Goal: Task Accomplishment & Management: Manage account settings

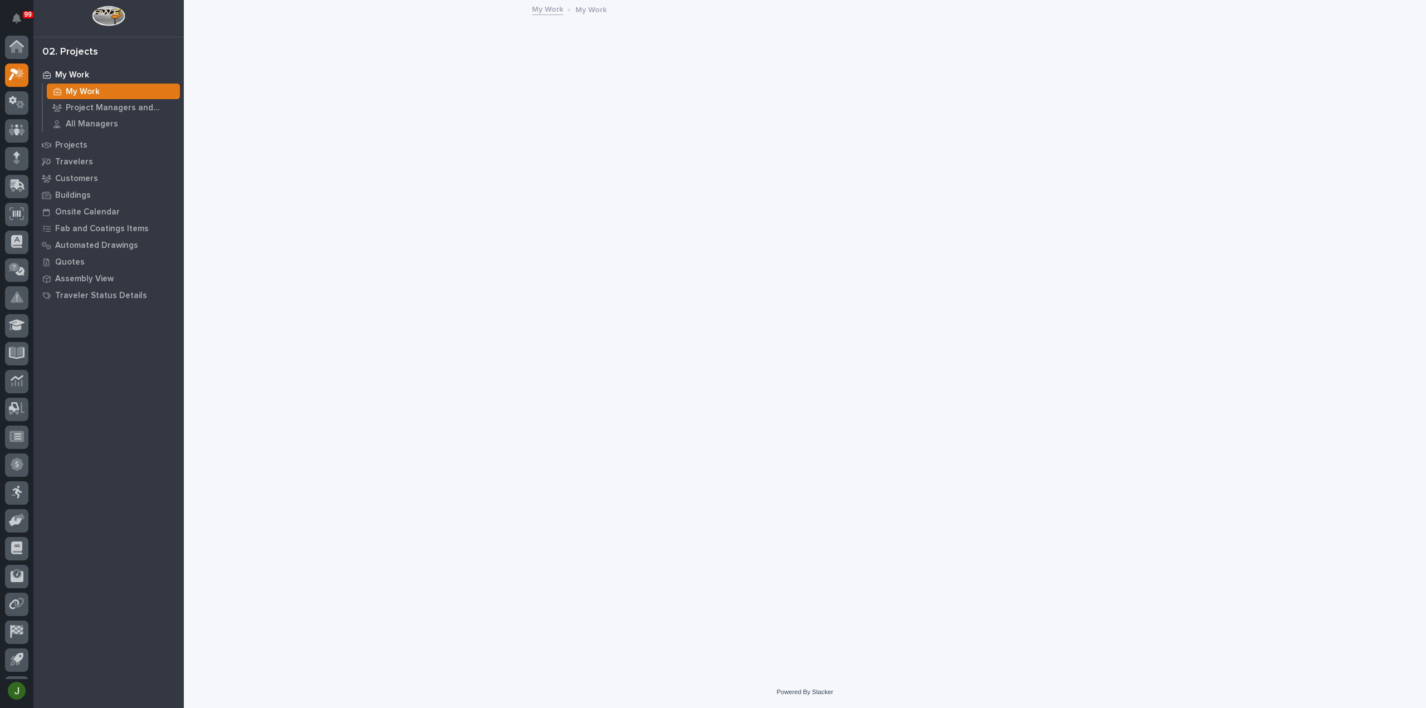
scroll to position [25, 0]
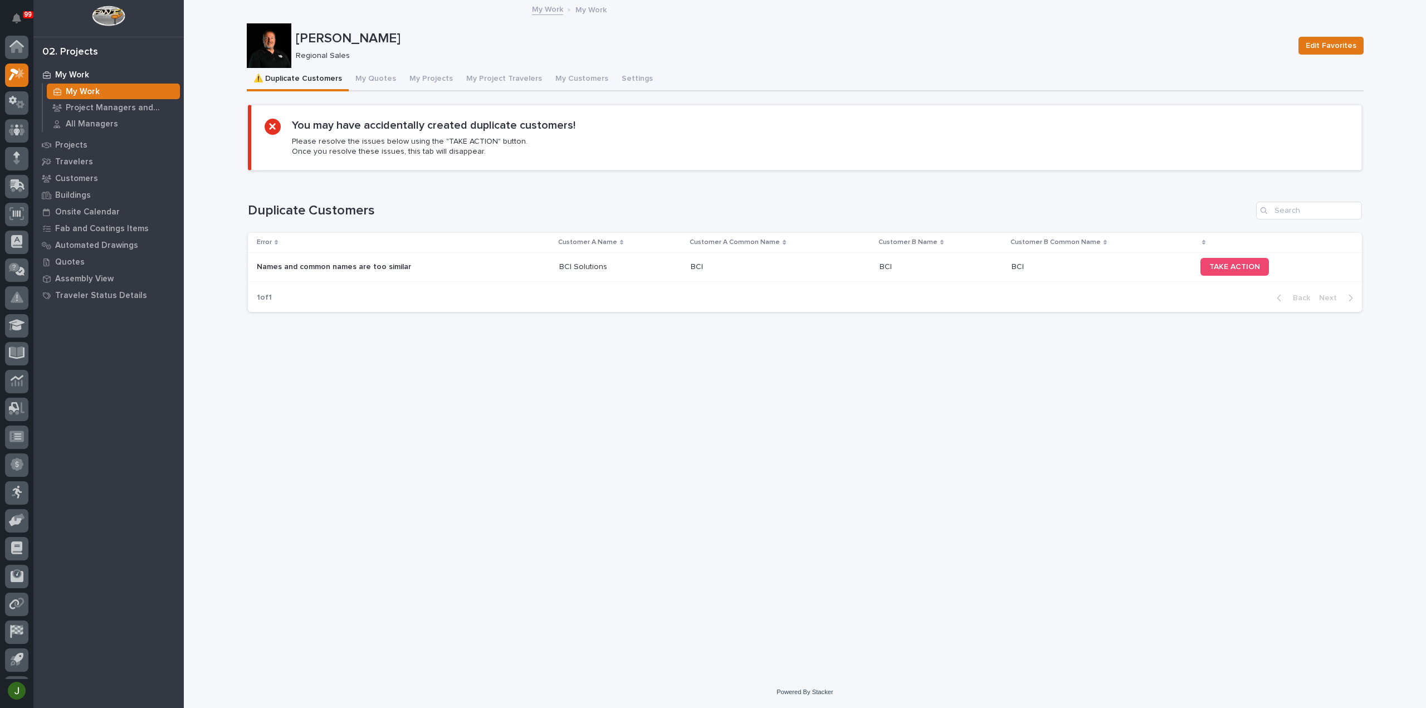
scroll to position [25, 0]
click at [298, 262] on p "Names and common names are too similar" at bounding box center [335, 266] width 156 height 12
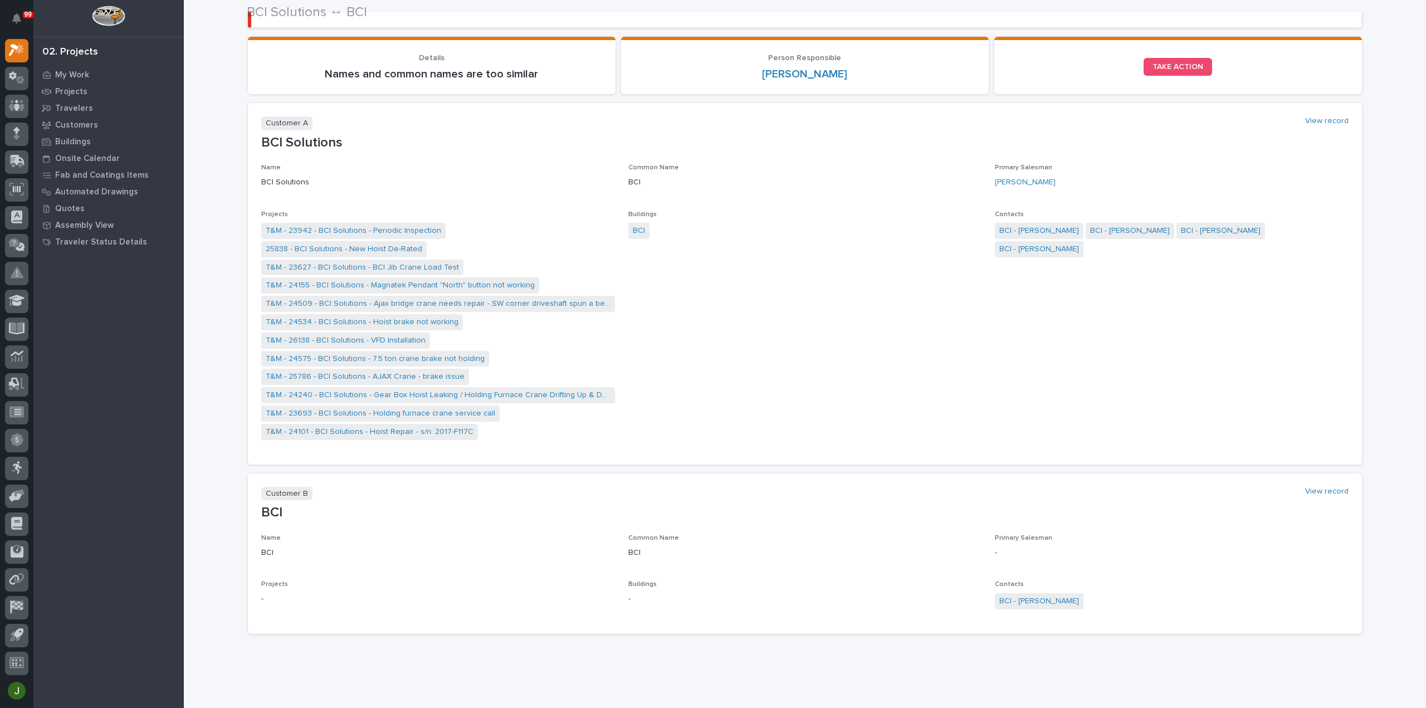
scroll to position [112, 0]
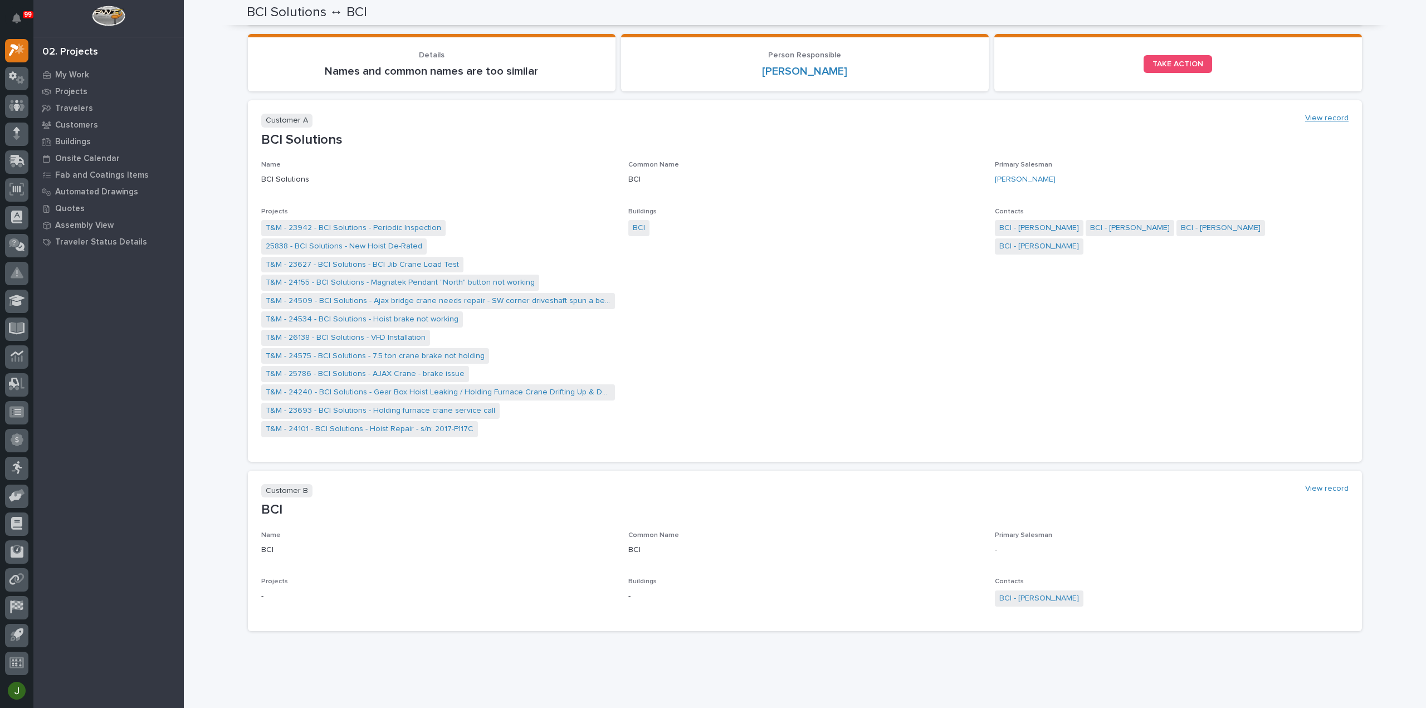
click at [1332, 116] on link "View record" at bounding box center [1326, 118] width 43 height 9
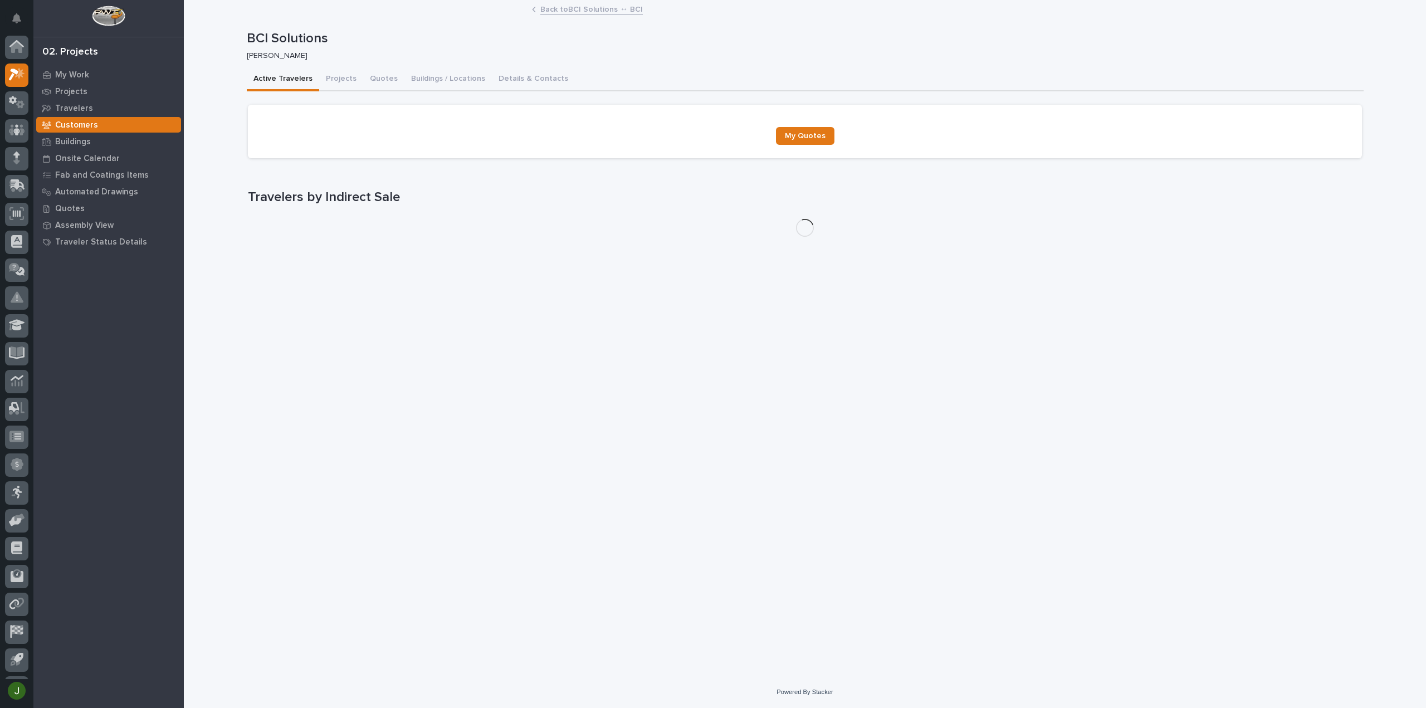
scroll to position [25, 0]
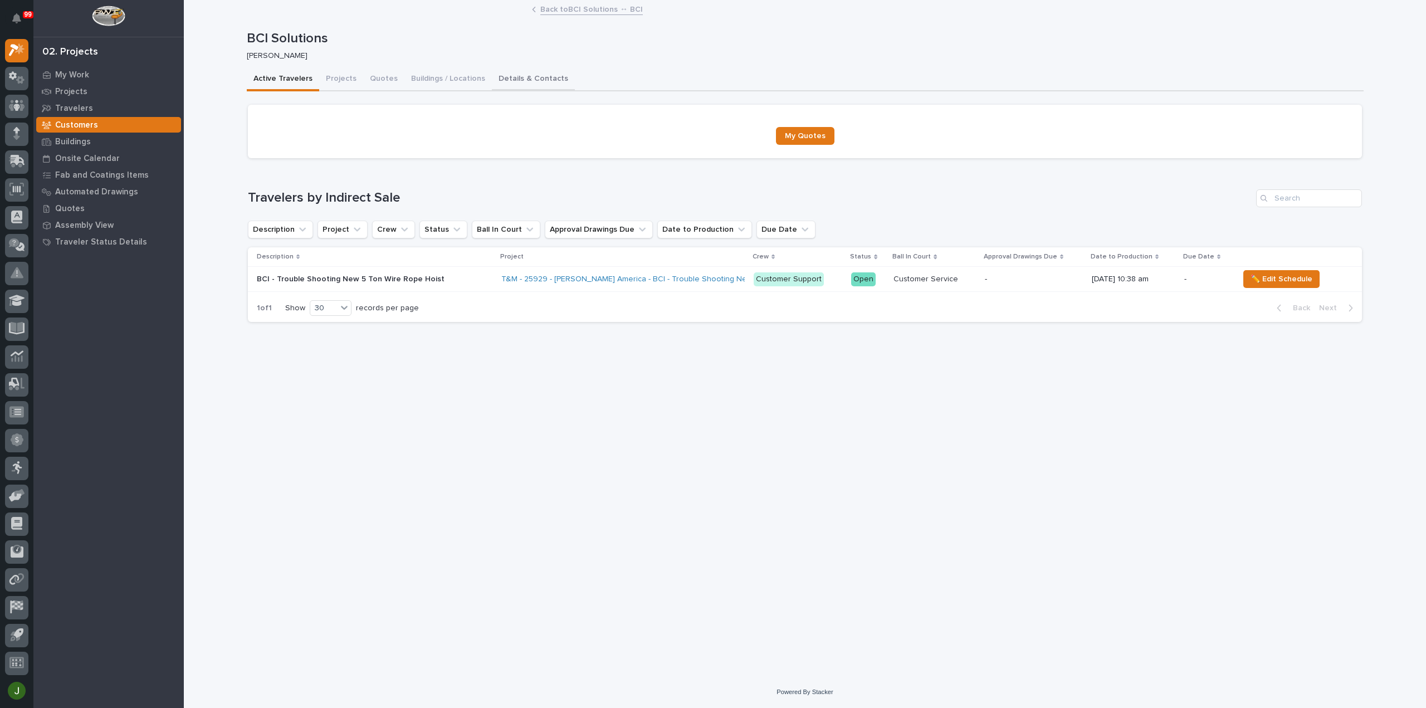
click at [498, 76] on button "Details & Contacts" at bounding box center [533, 79] width 83 height 23
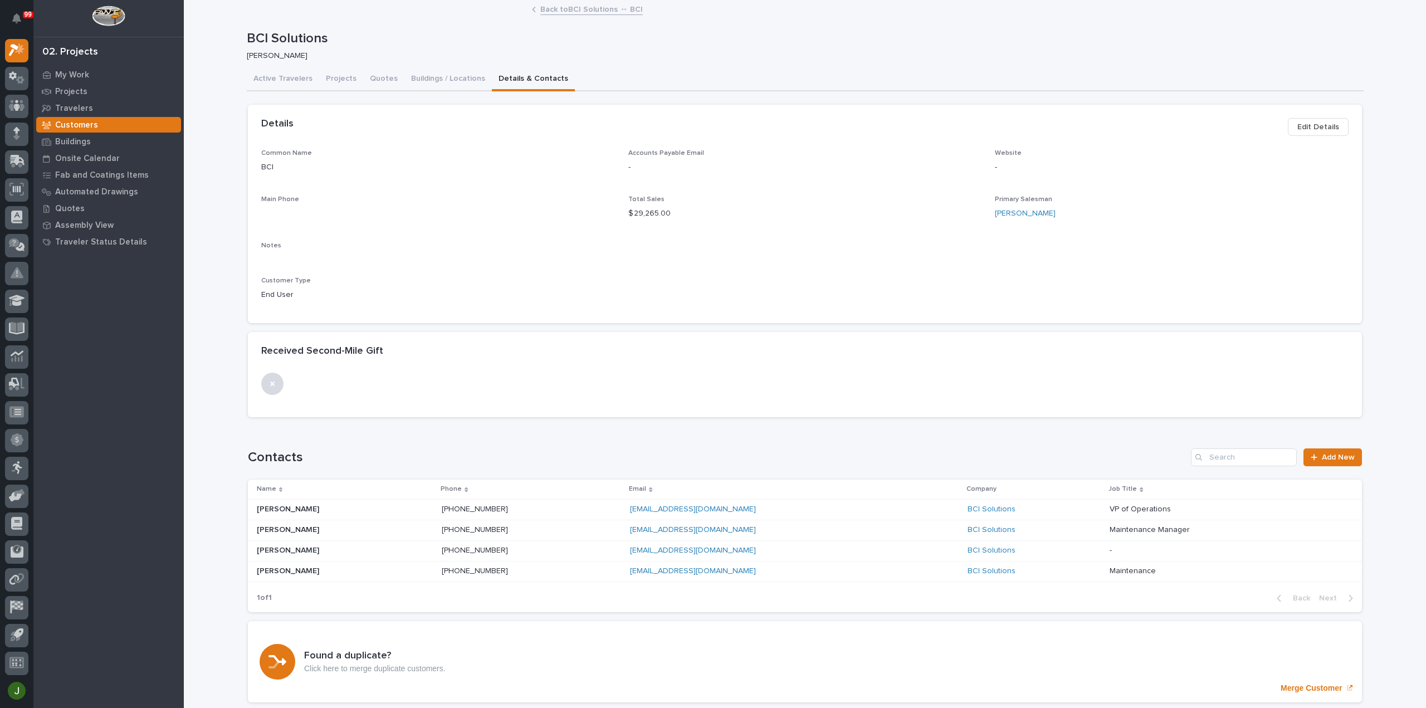
click at [1311, 128] on span "Edit Details" at bounding box center [1318, 126] width 42 height 13
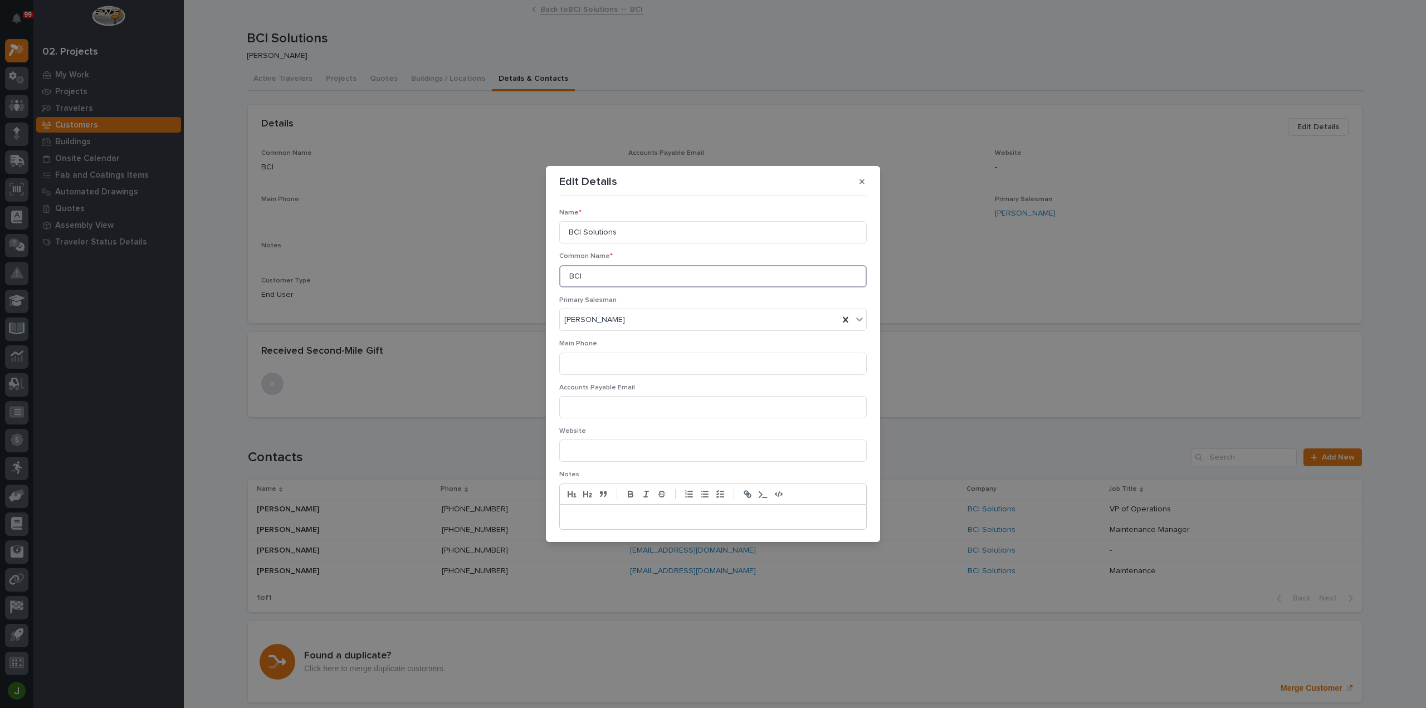
click at [588, 271] on input "BCI" at bounding box center [712, 276] width 307 height 22
type input "BCI Solutions"
click at [844, 523] on span "Save" at bounding box center [848, 523] width 18 height 10
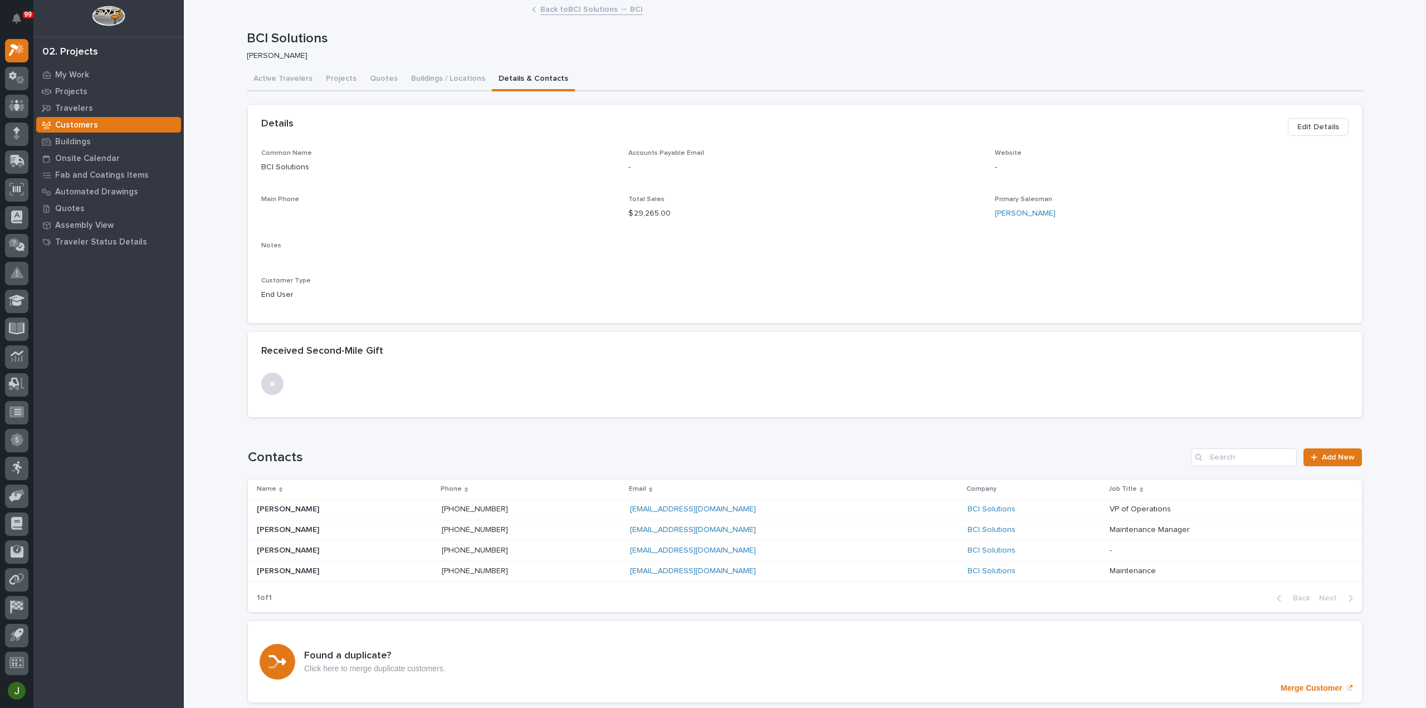
click at [565, 8] on link "Back to BCI Solutions ↔ BCI" at bounding box center [591, 8] width 102 height 13
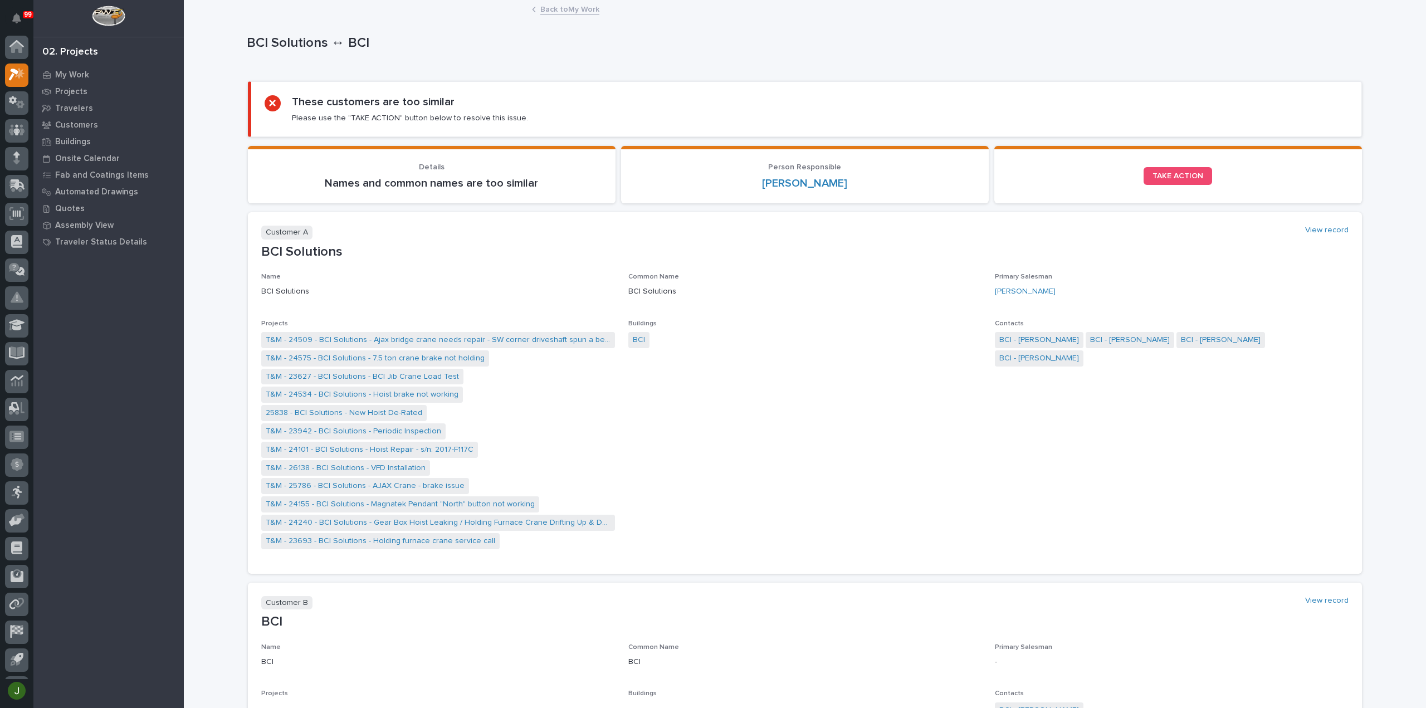
scroll to position [25, 0]
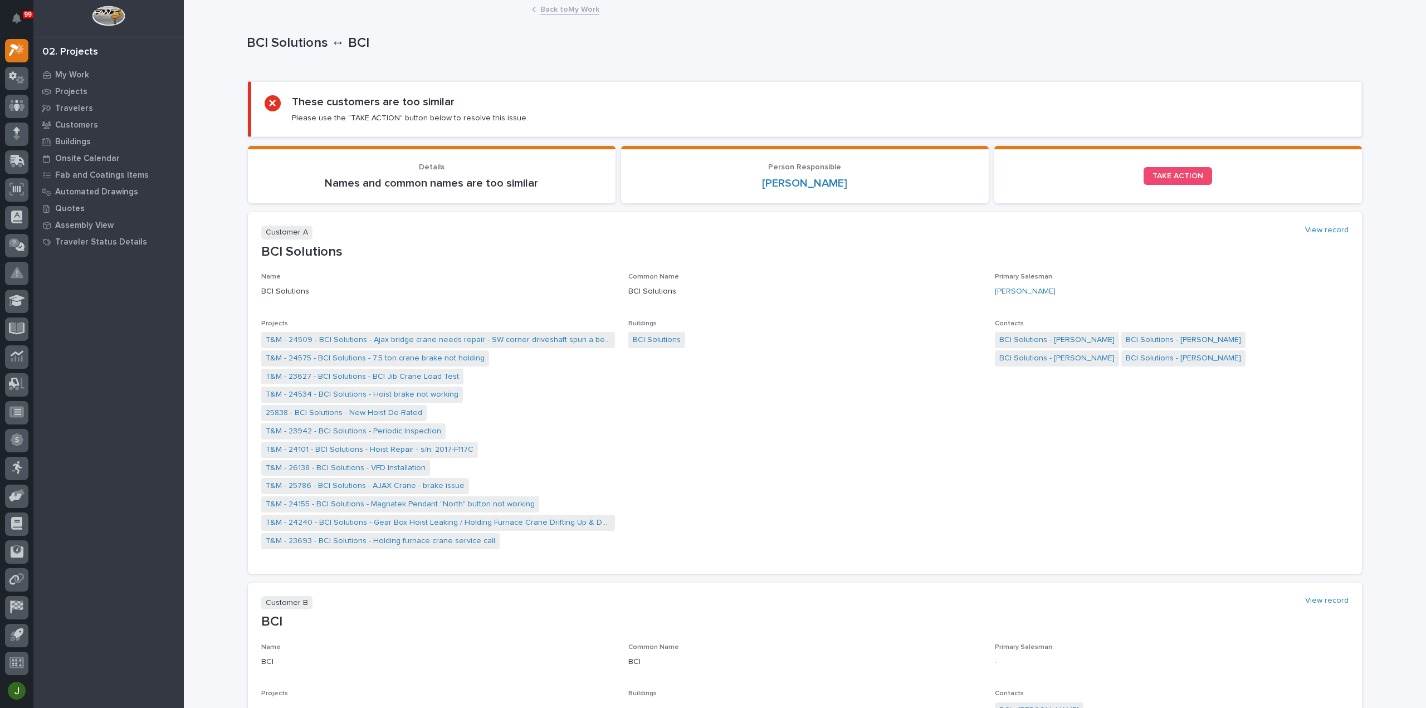
click at [548, 8] on link "Back to My Work" at bounding box center [569, 8] width 59 height 13
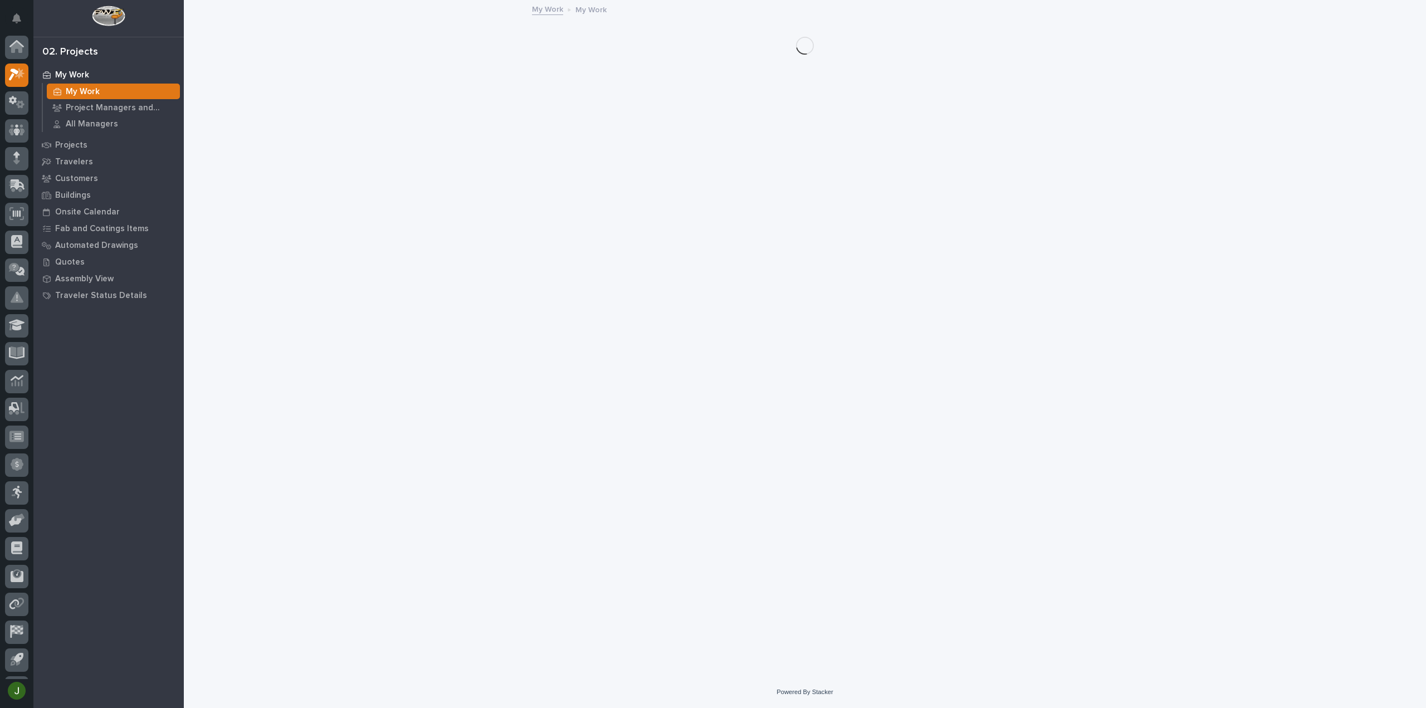
scroll to position [25, 0]
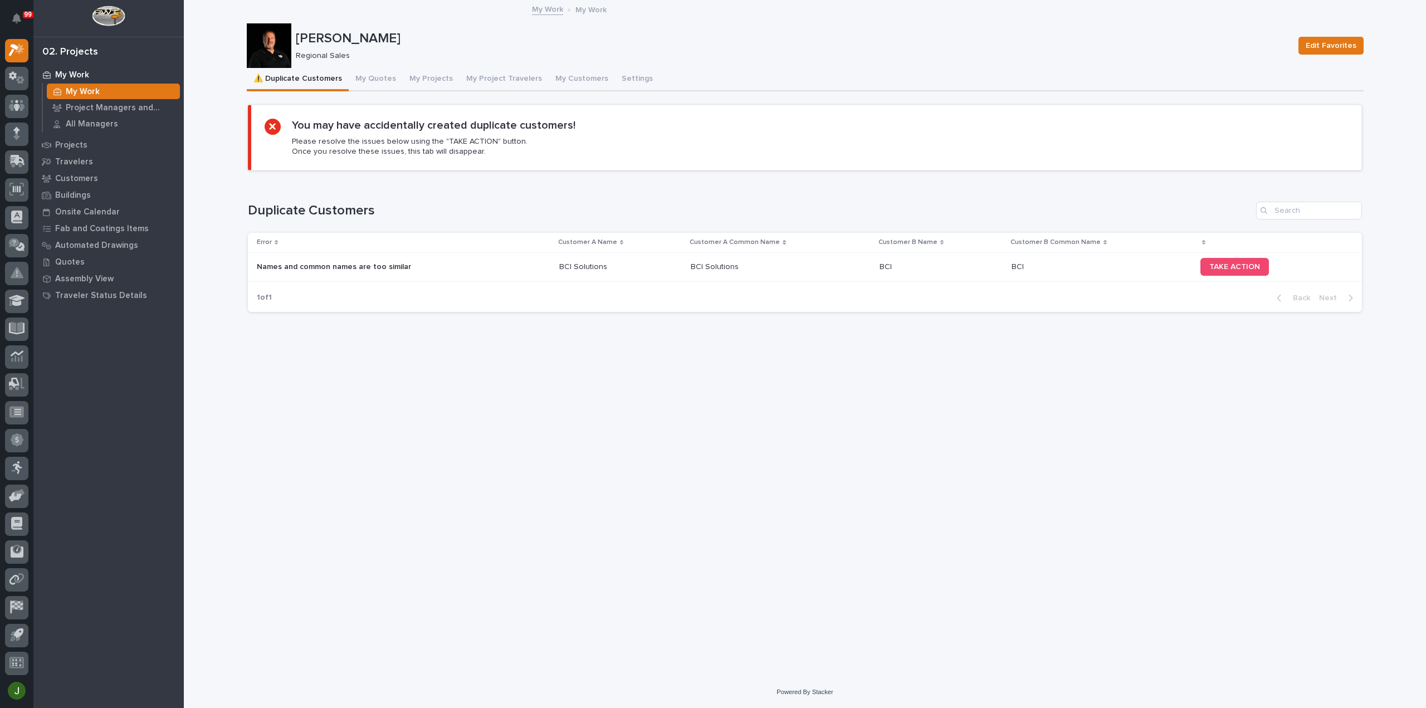
click at [300, 265] on p "Names and common names are too similar" at bounding box center [335, 266] width 156 height 12
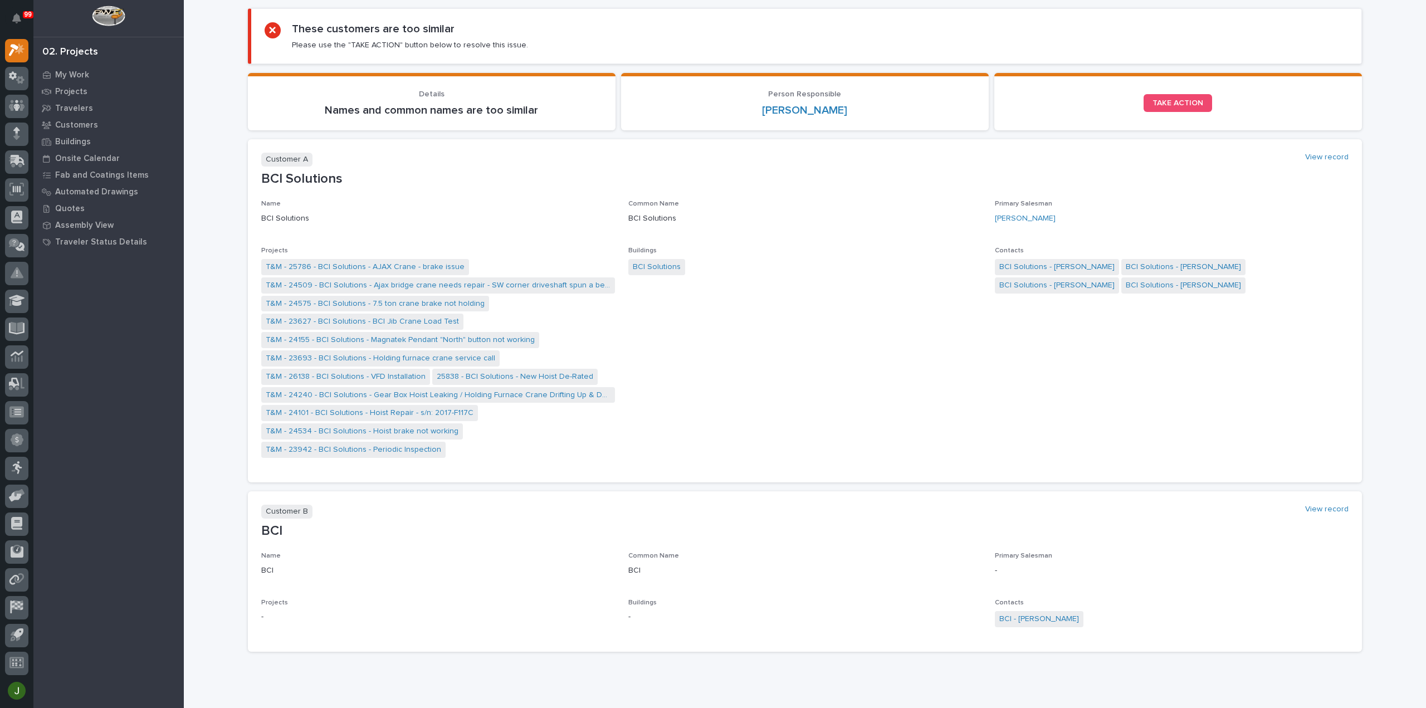
scroll to position [112, 0]
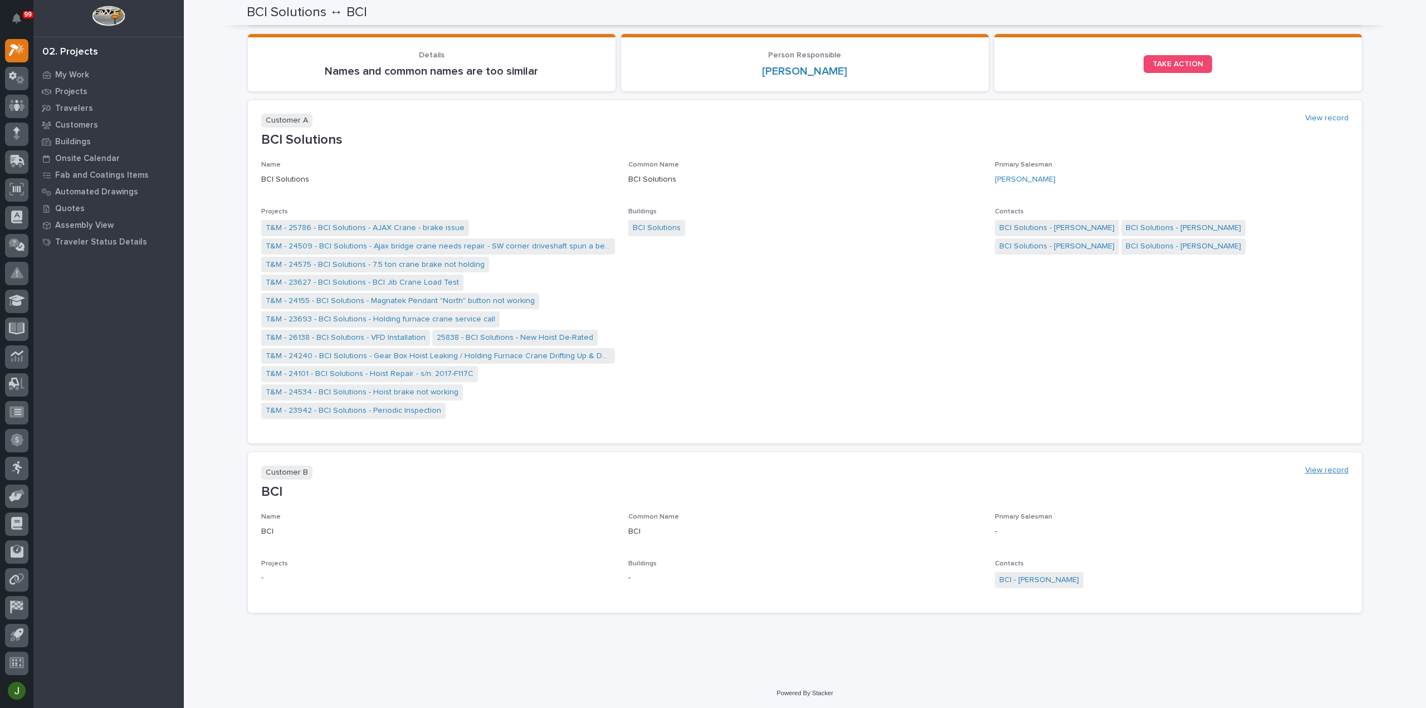
click at [1317, 469] on link "View record" at bounding box center [1326, 470] width 43 height 9
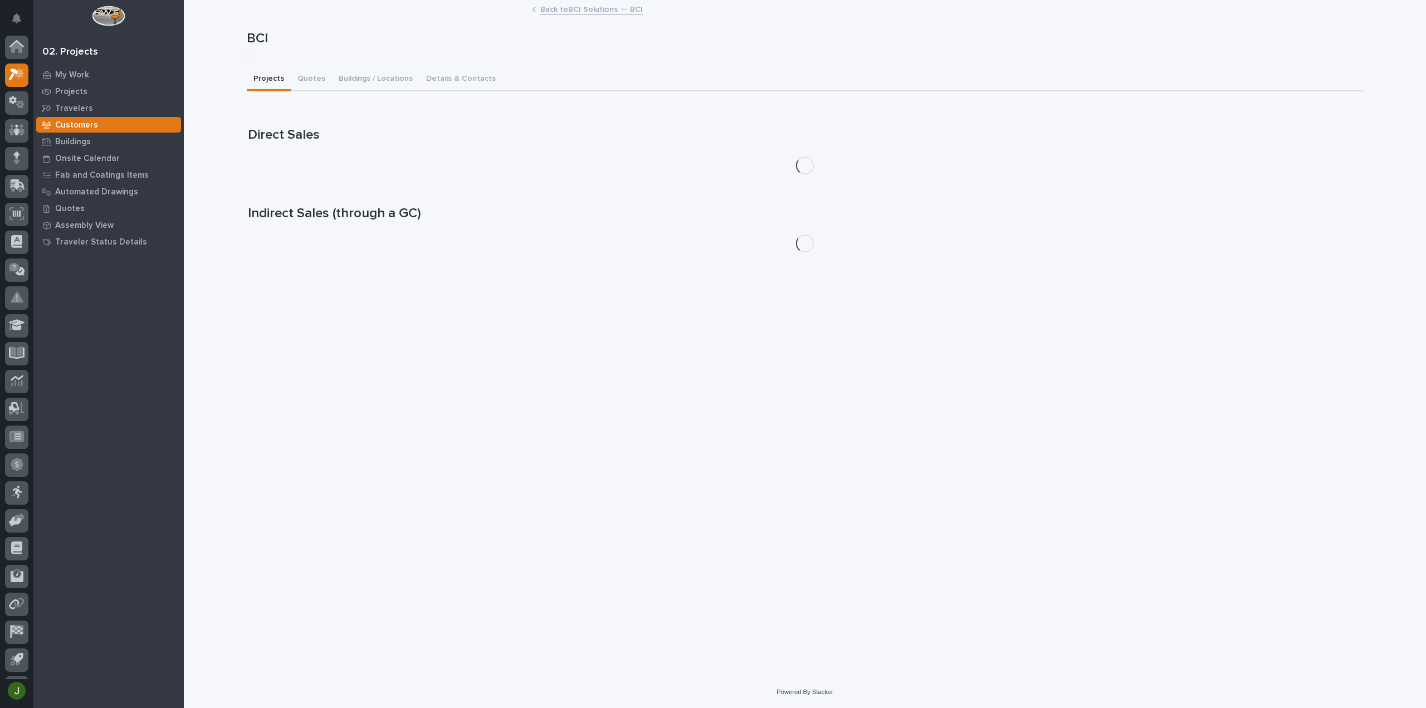
scroll to position [25, 0]
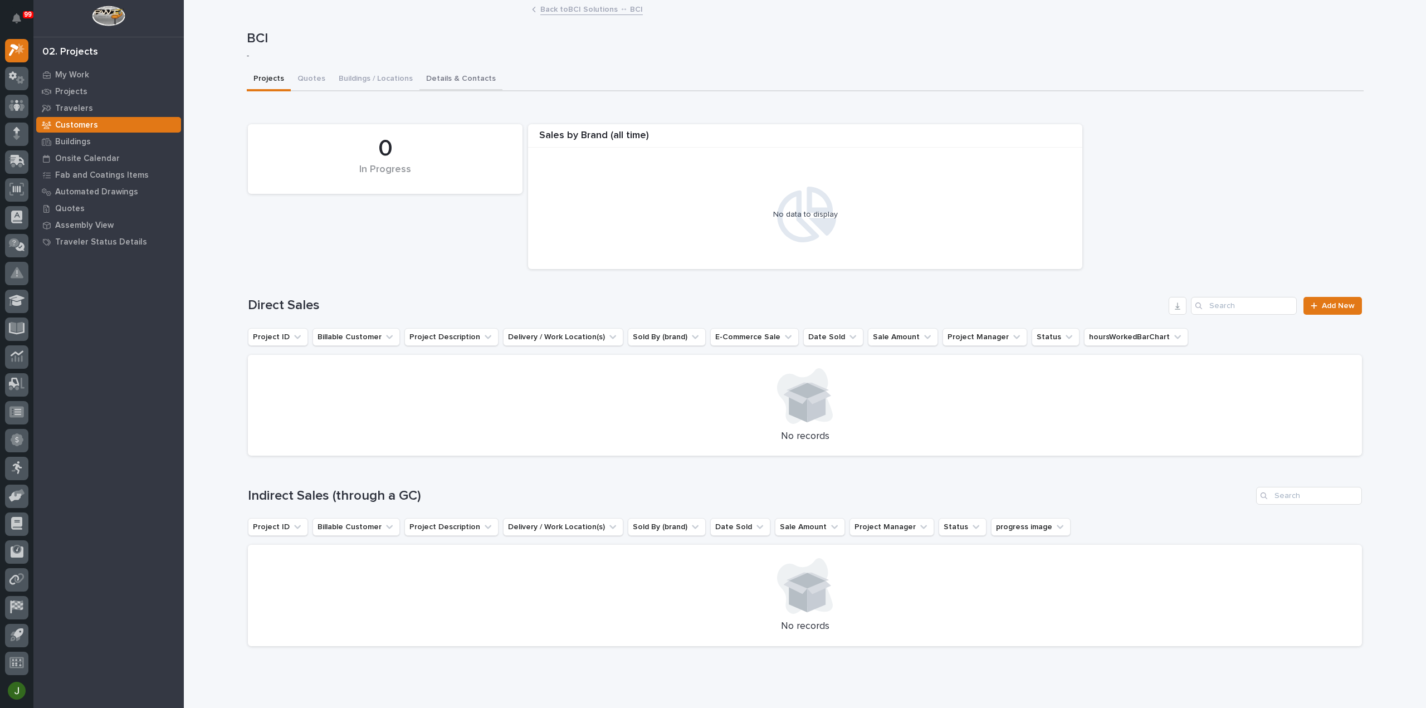
click at [447, 78] on button "Details & Contacts" at bounding box center [460, 79] width 83 height 23
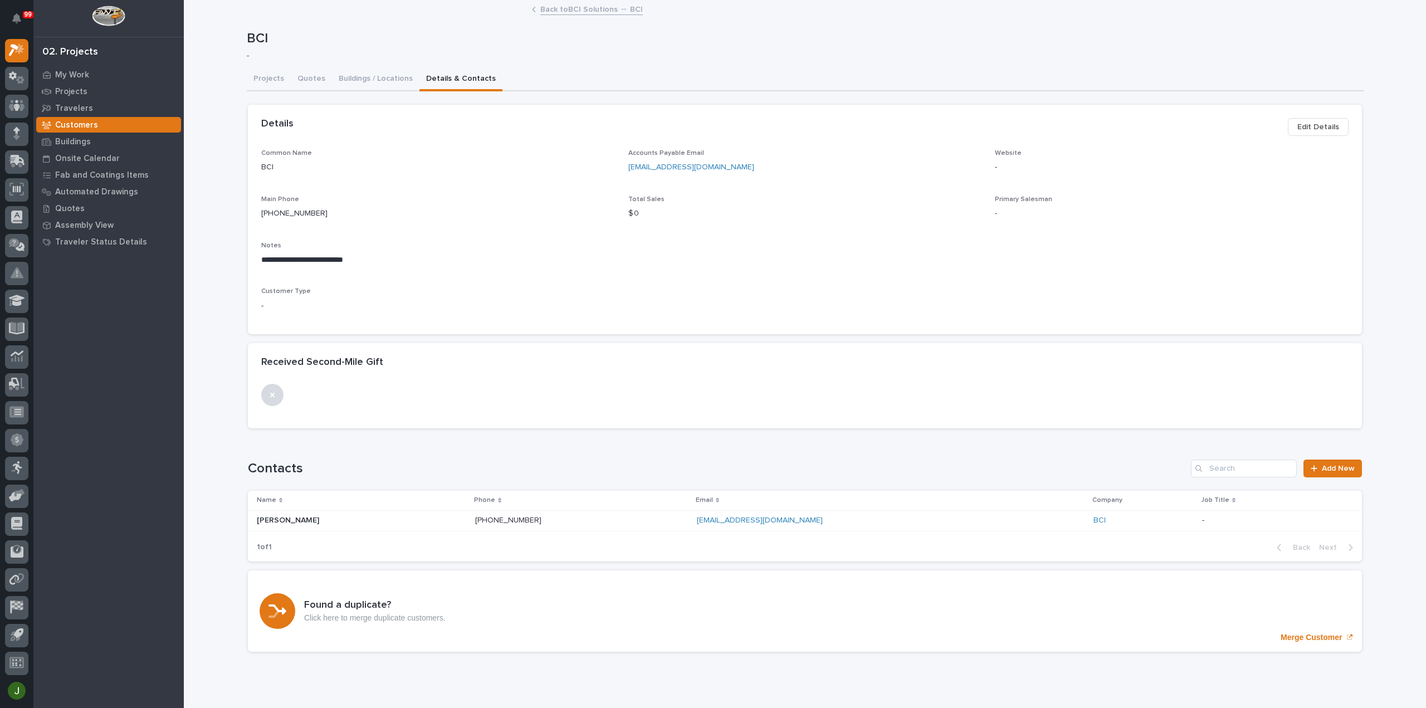
click at [1323, 127] on span "Edit Details" at bounding box center [1318, 126] width 42 height 13
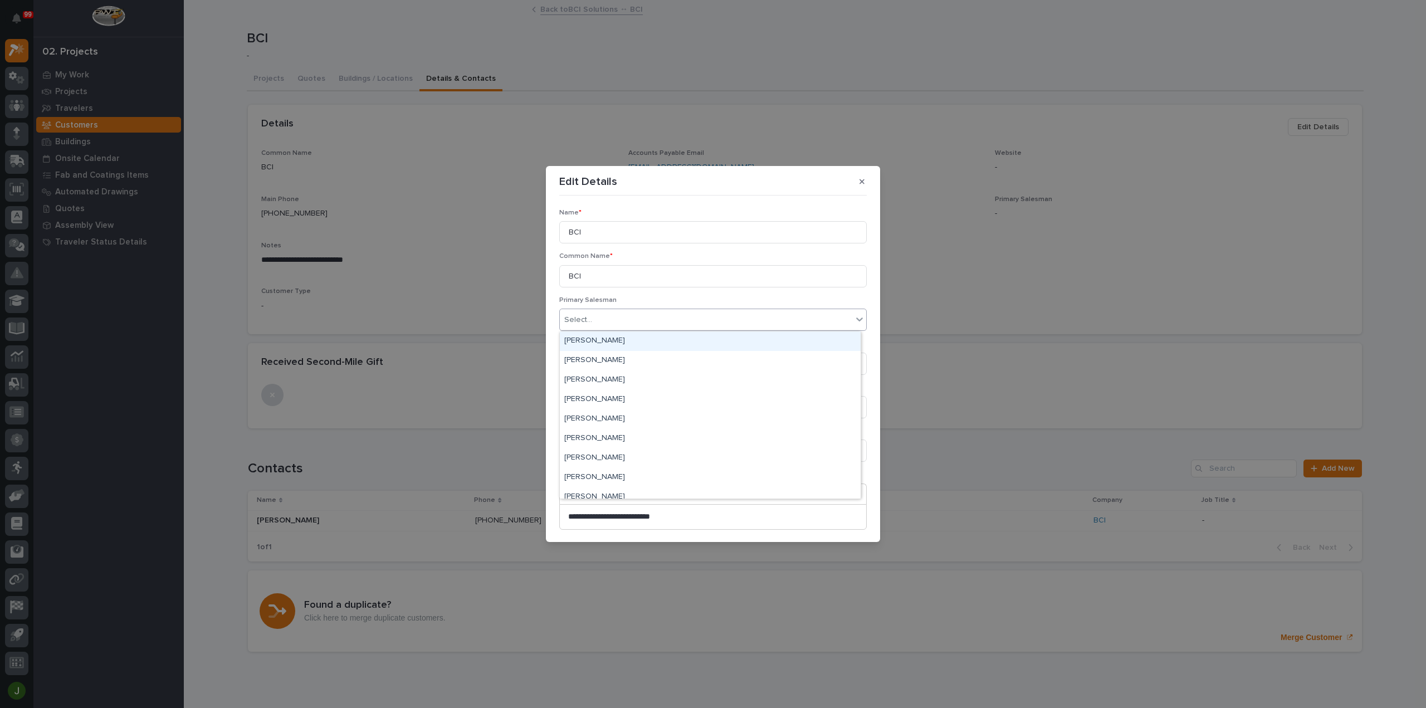
click at [580, 315] on div "Select..." at bounding box center [578, 320] width 28 height 12
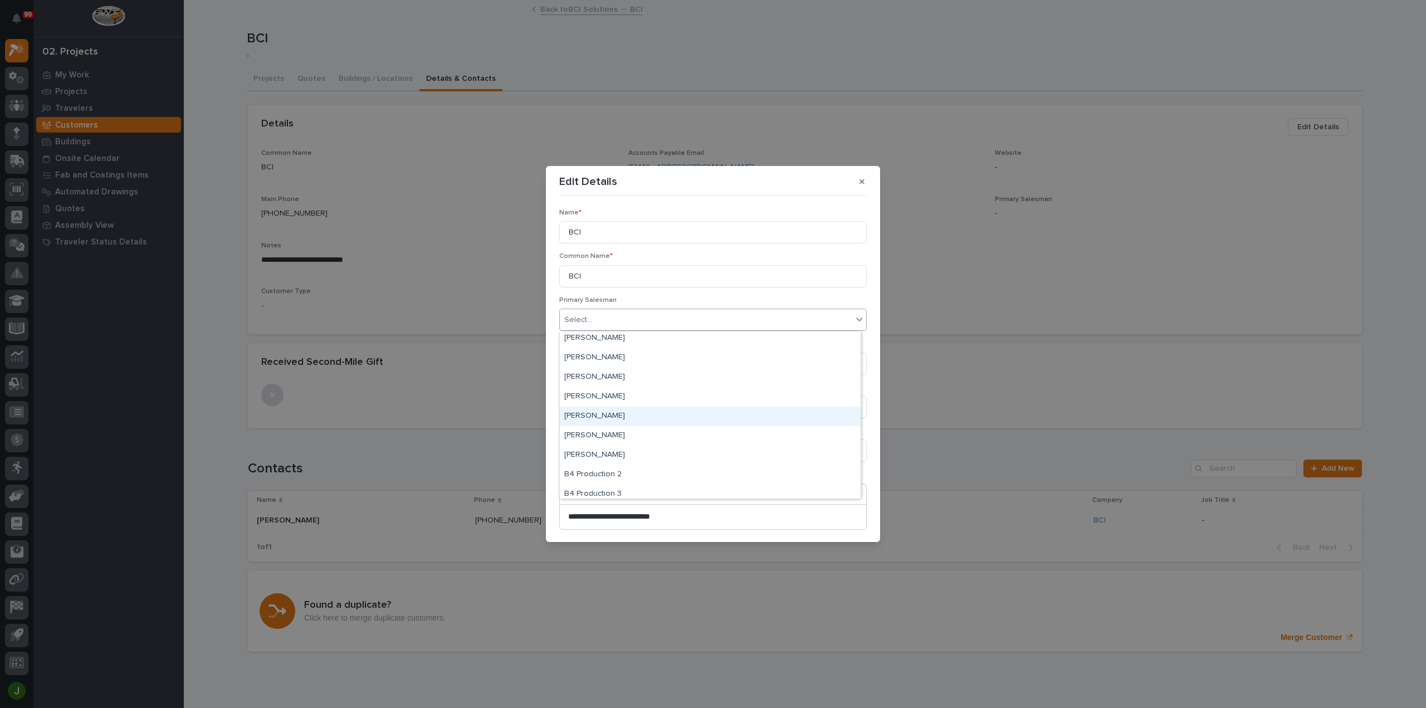
click at [609, 412] on div "[PERSON_NAME]" at bounding box center [710, 416] width 301 height 19
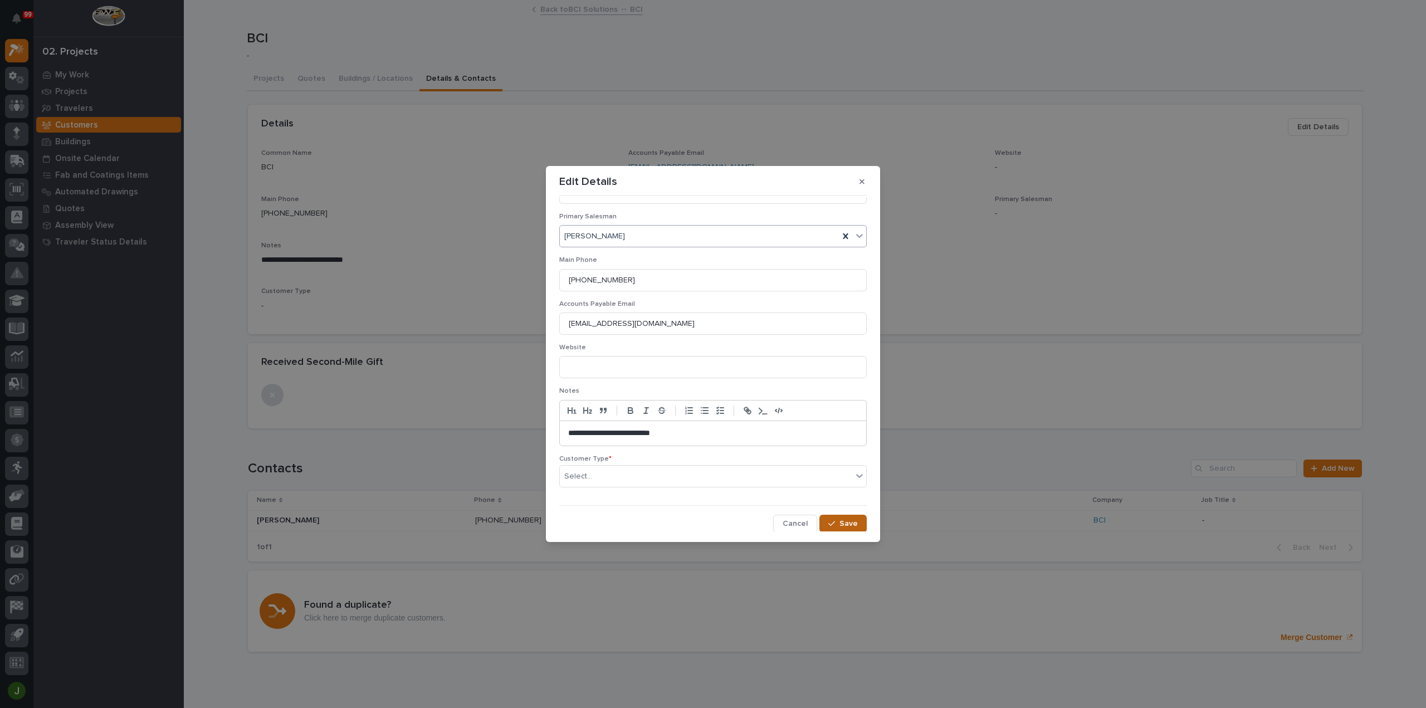
click at [839, 521] on span "Save" at bounding box center [848, 523] width 18 height 10
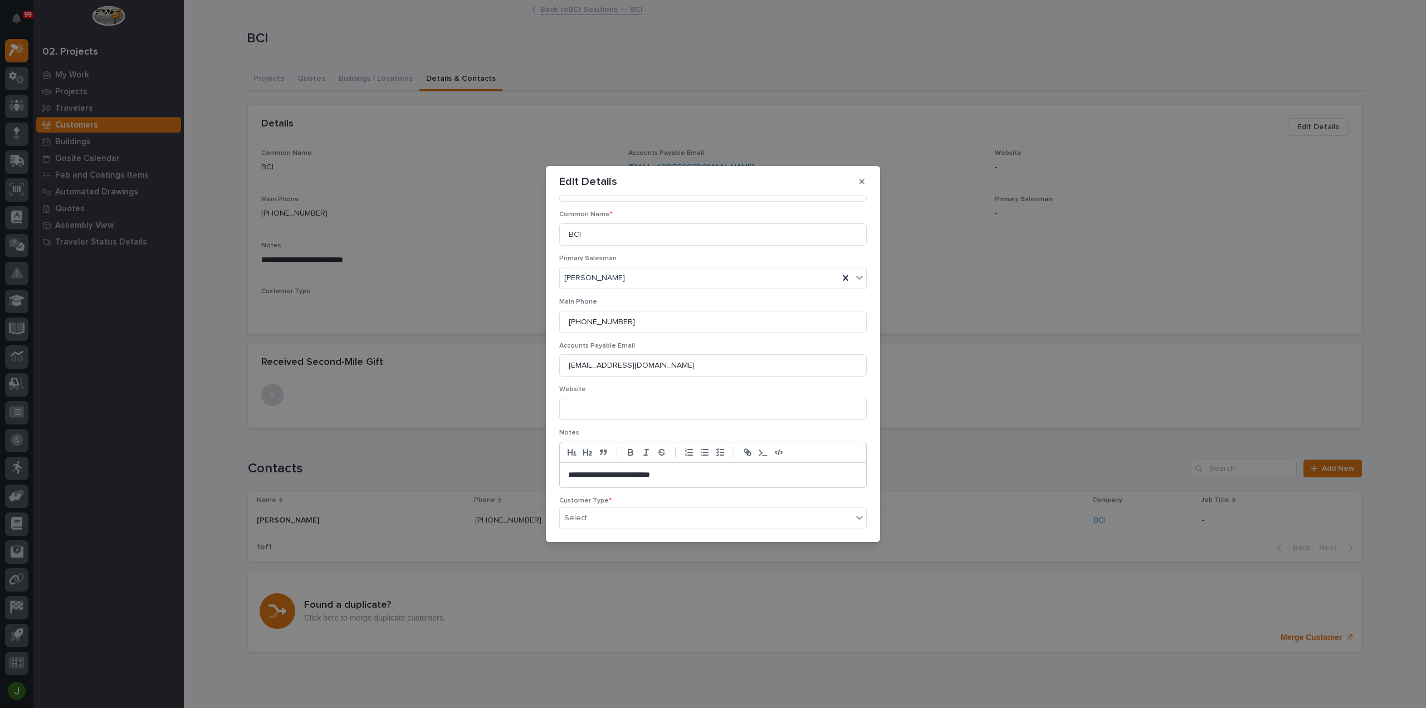
scroll to position [104, 0]
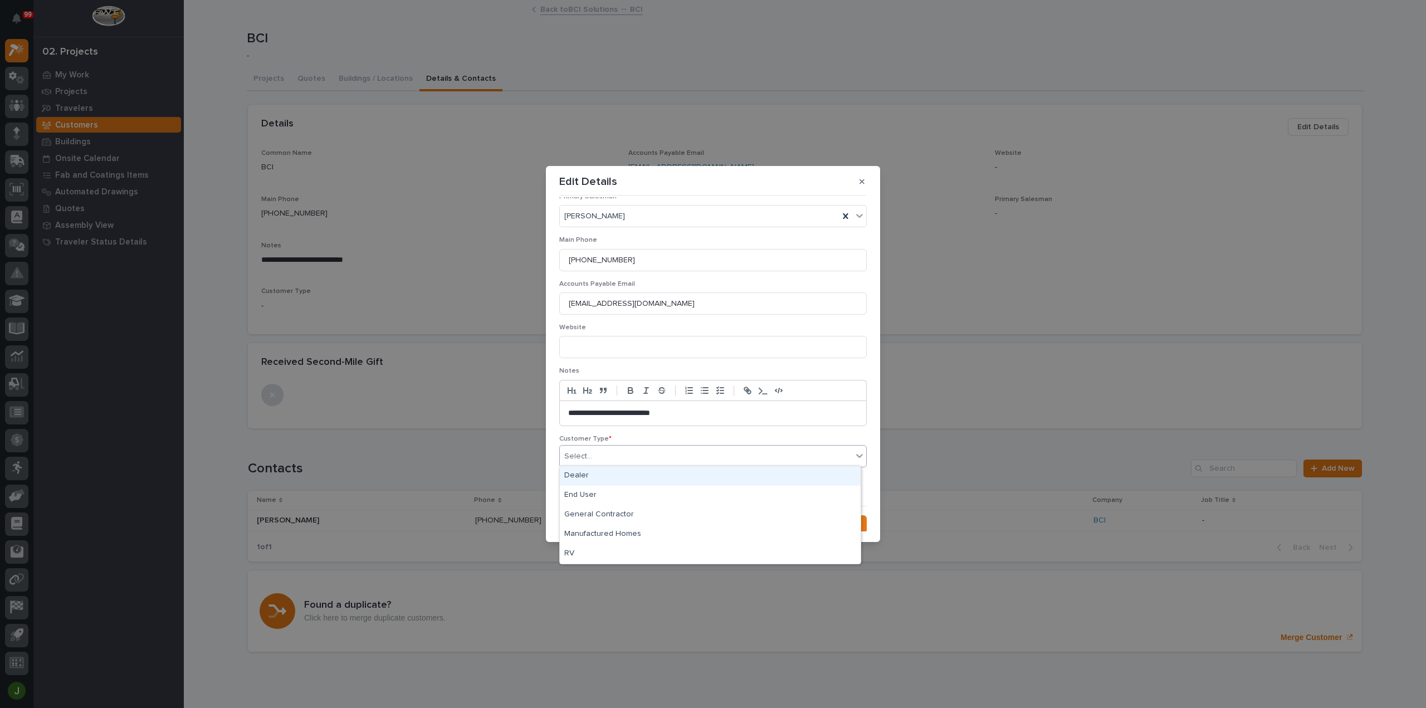
click at [638, 455] on div "Select..." at bounding box center [706, 456] width 292 height 18
click at [590, 492] on div "End User" at bounding box center [710, 495] width 301 height 19
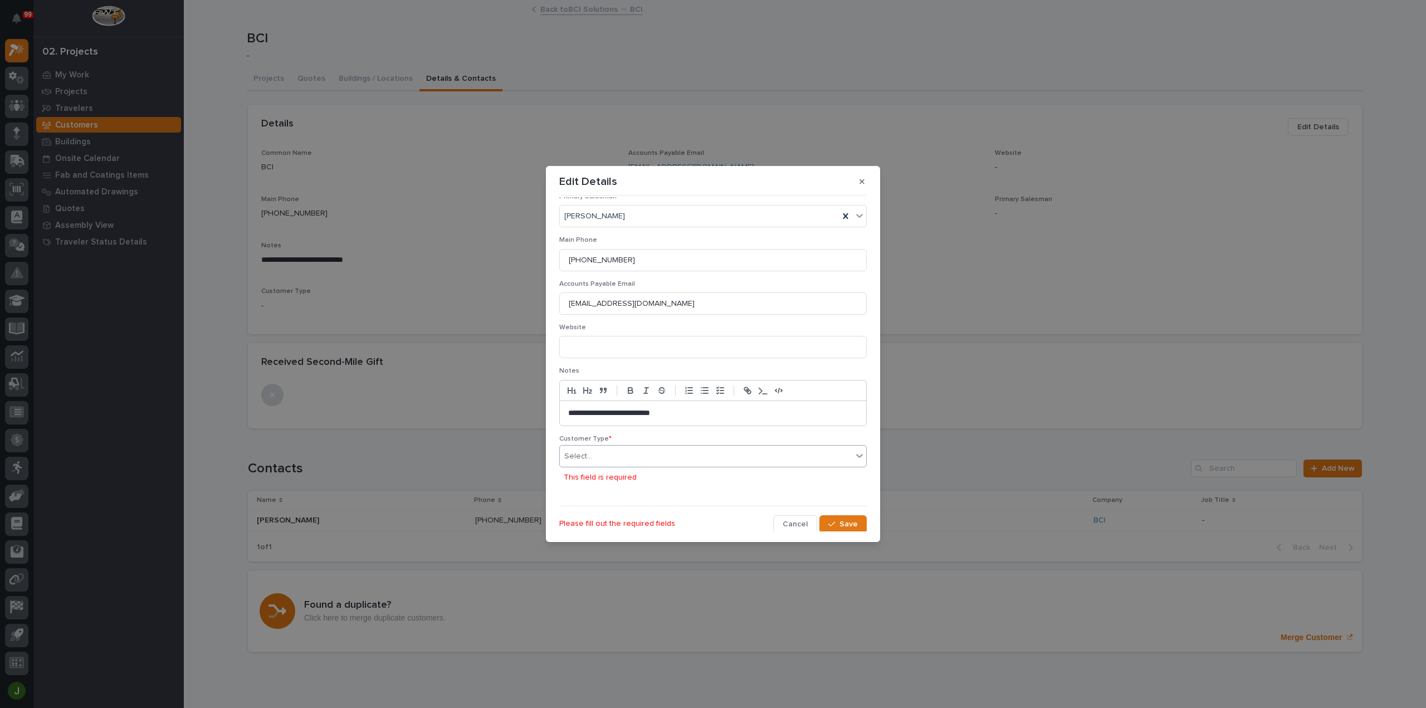
scroll to position [84, 0]
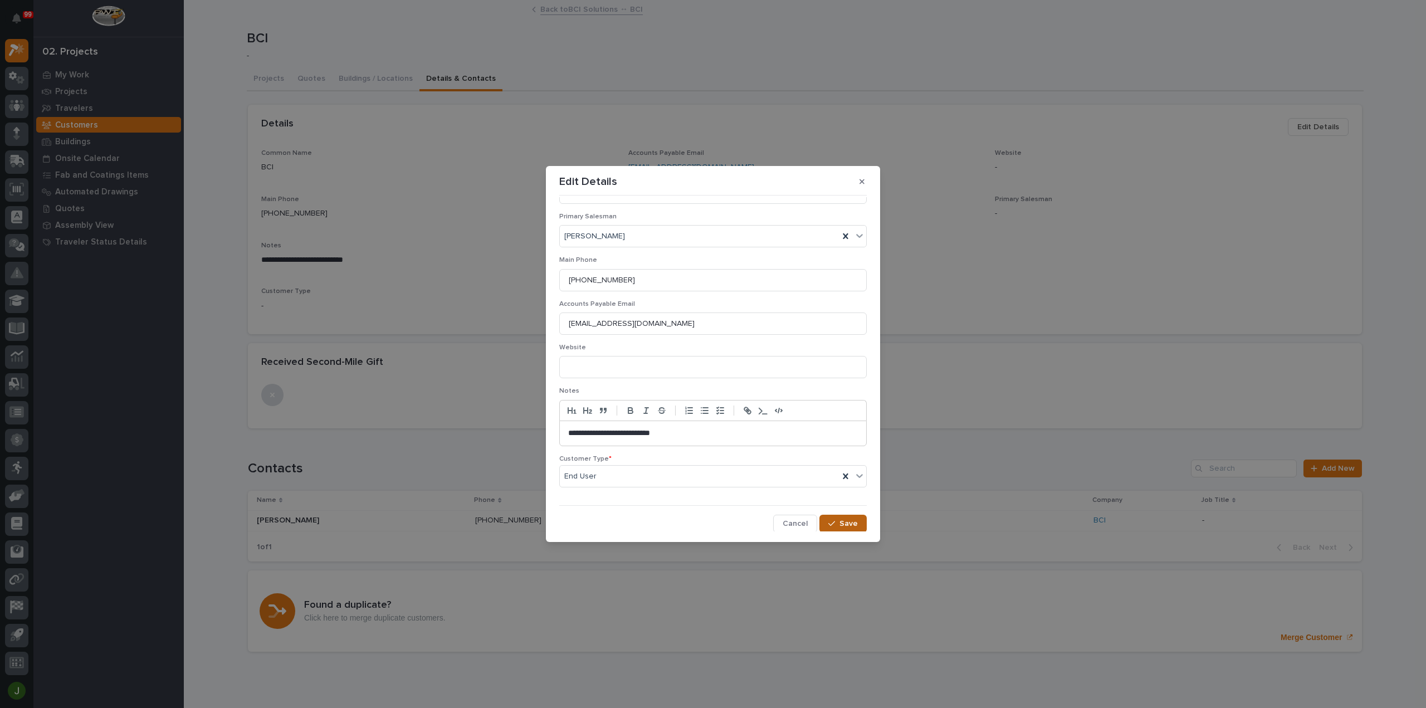
click at [839, 522] on span "Save" at bounding box center [848, 523] width 18 height 10
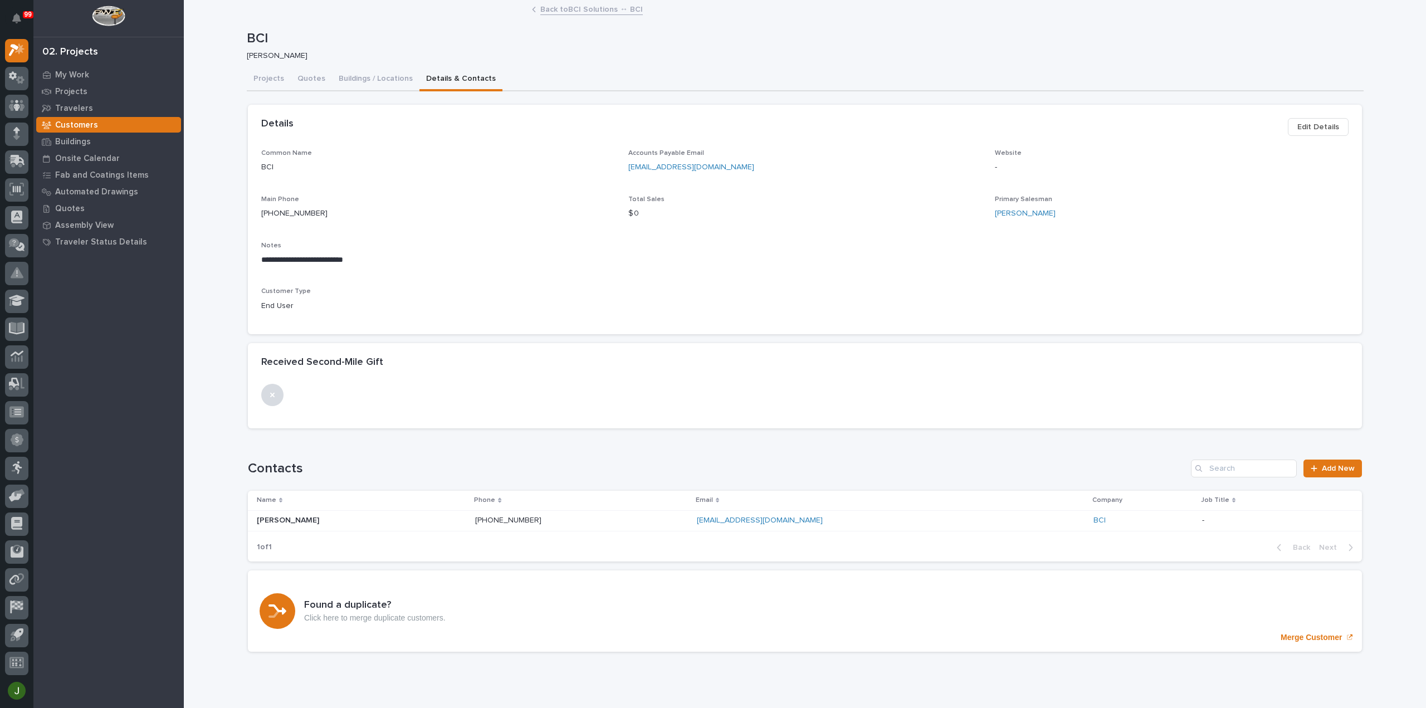
click at [584, 8] on link "Back to BCI Solutions ↔ BCI" at bounding box center [591, 8] width 102 height 13
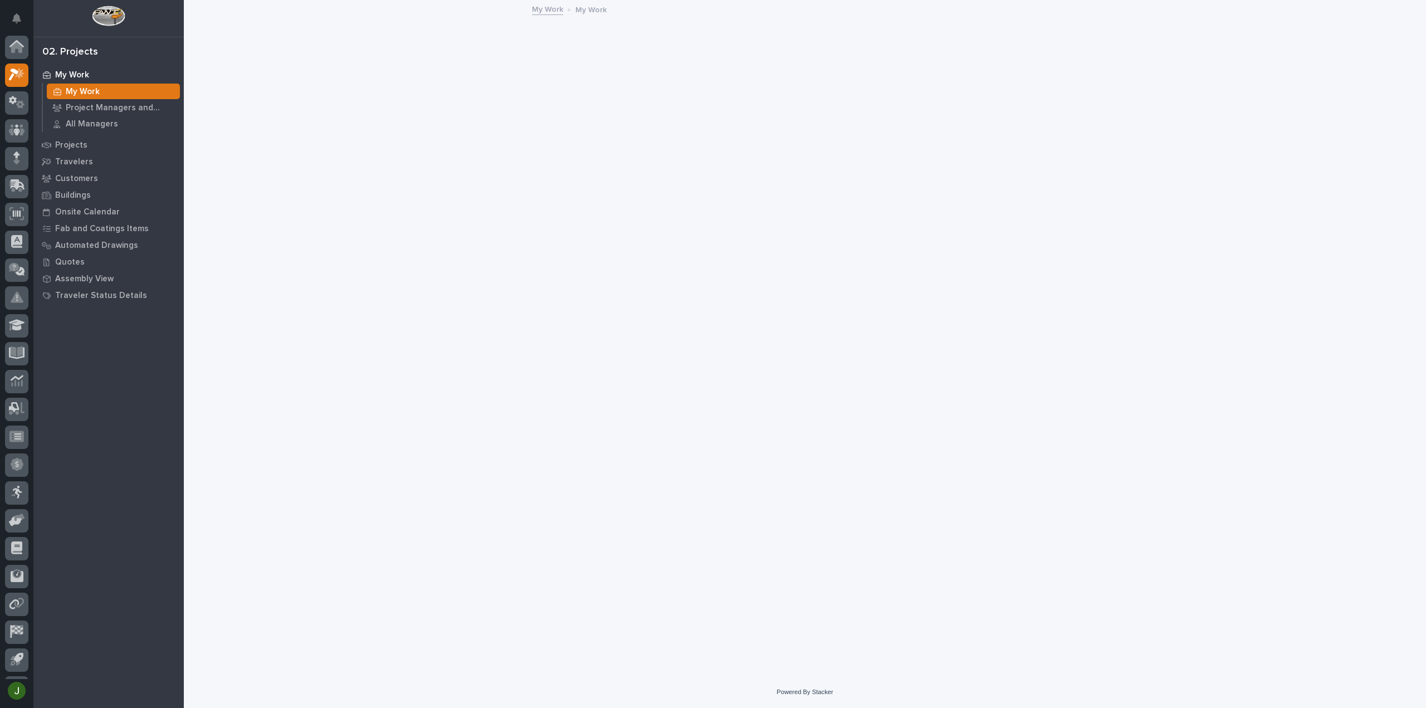
scroll to position [25, 0]
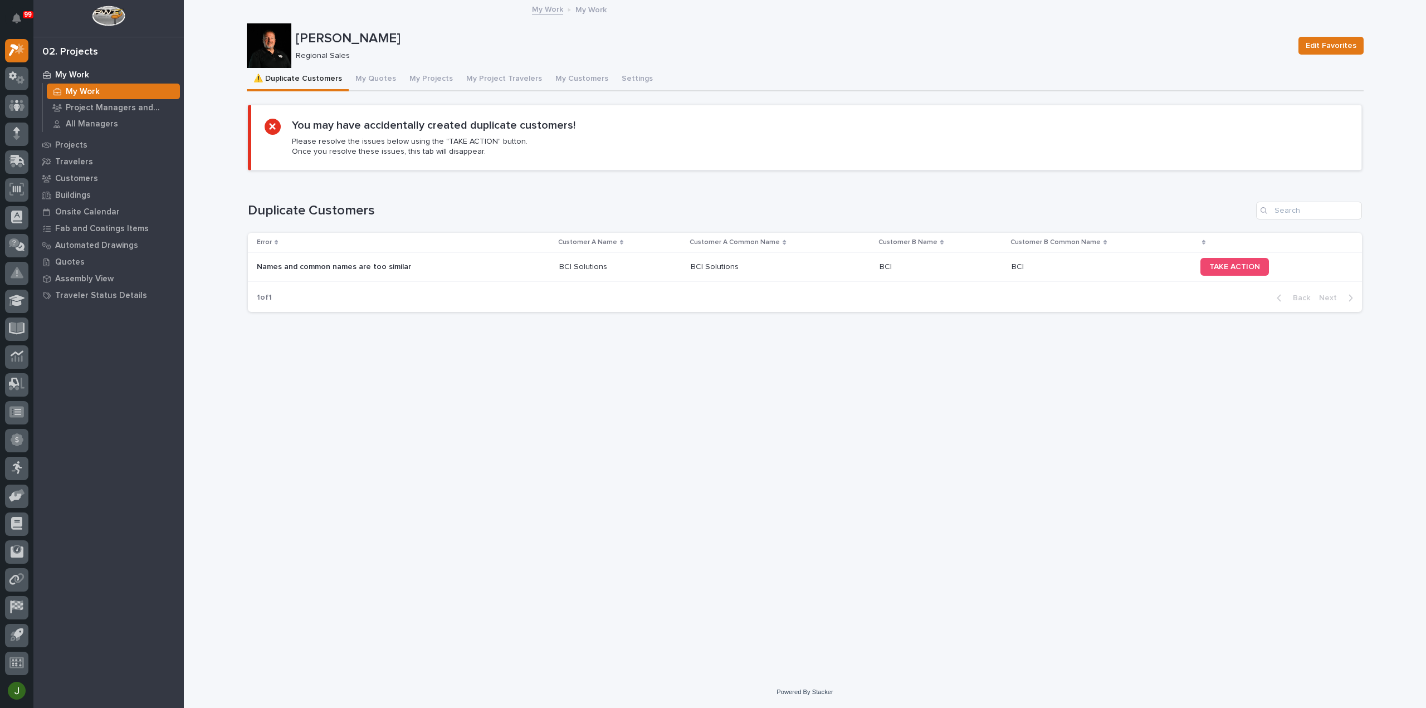
click at [555, 9] on link "My Work" at bounding box center [547, 8] width 31 height 13
click at [369, 77] on button "My Quotes" at bounding box center [376, 79] width 54 height 23
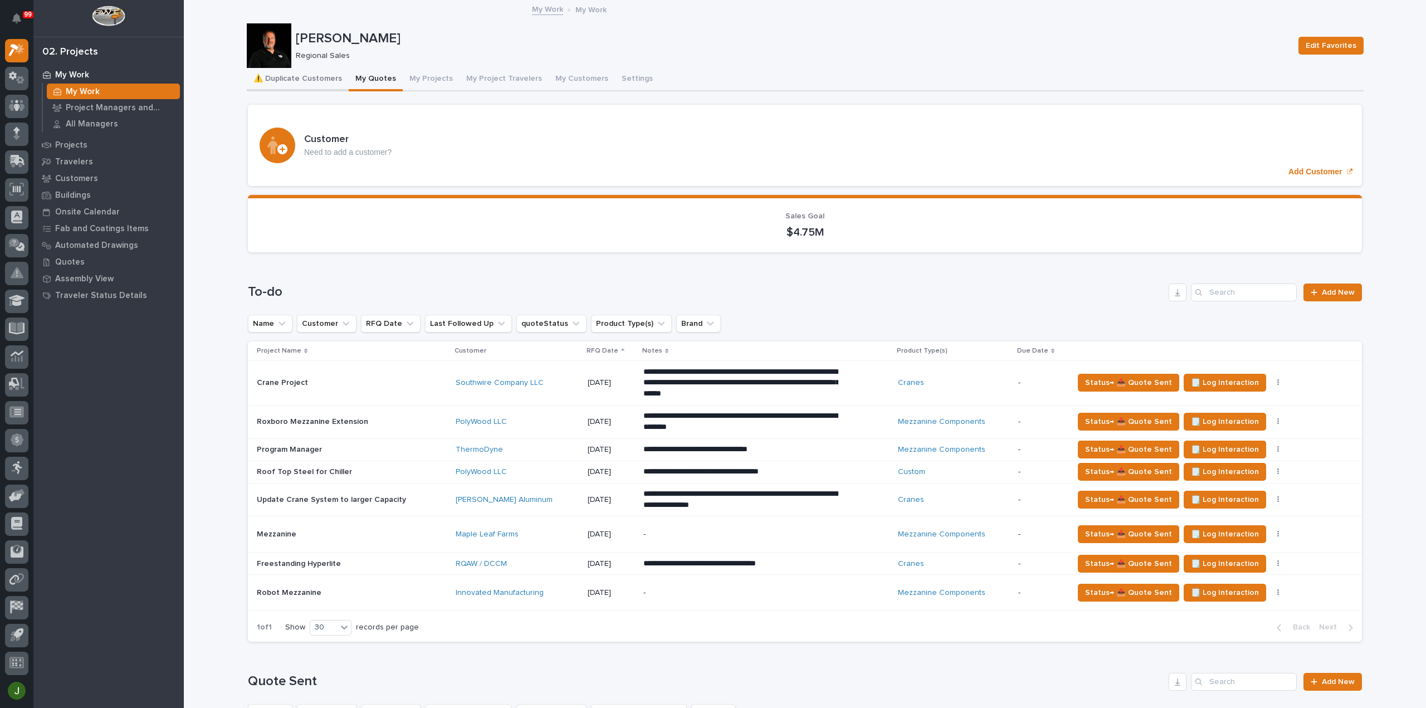
click at [293, 77] on button "⚠️ Duplicate Customers" at bounding box center [298, 79] width 102 height 23
